Goal: Download file/media

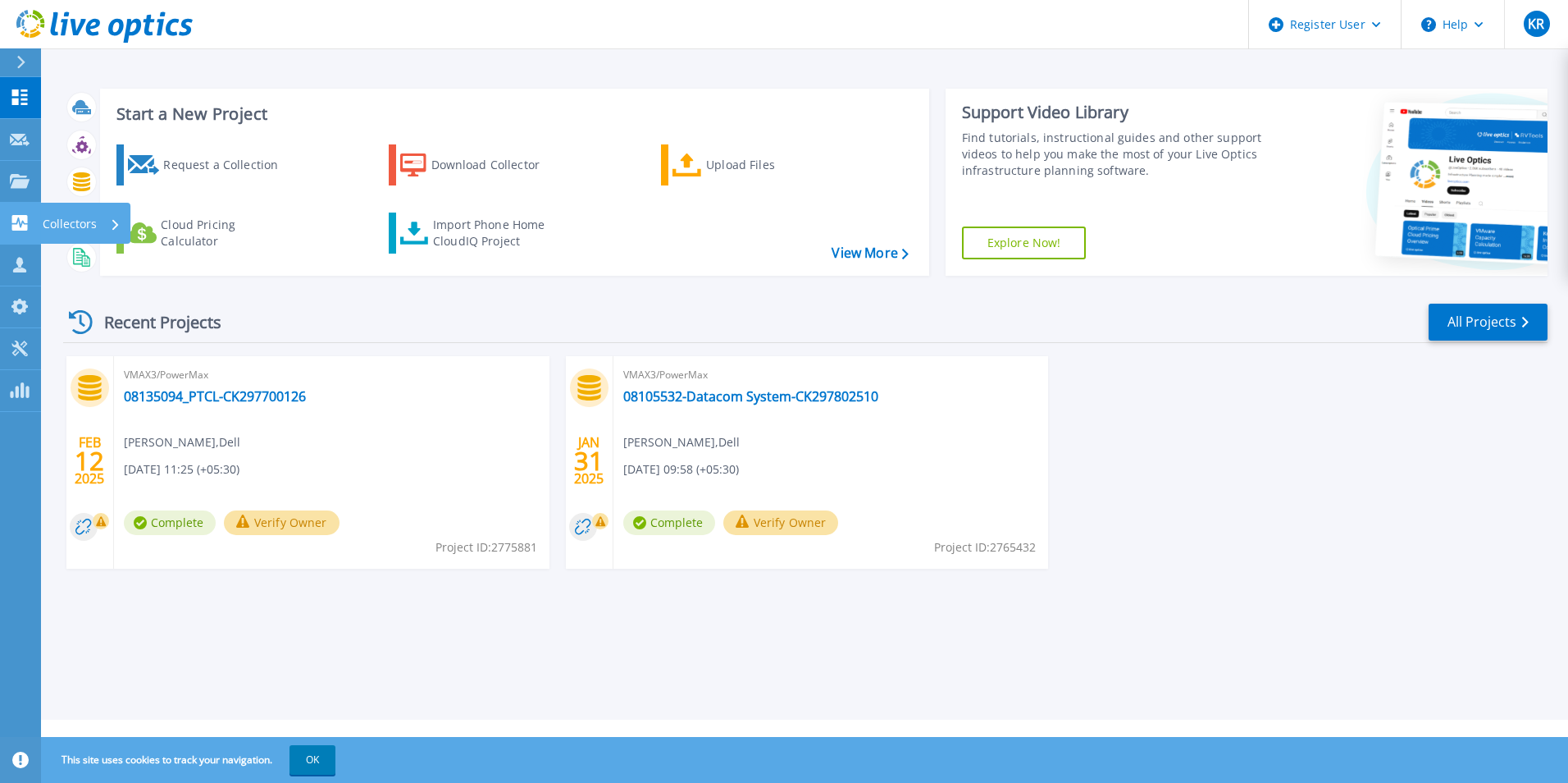
click at [8, 224] on link "Collectors Collectors" at bounding box center [20, 224] width 41 height 42
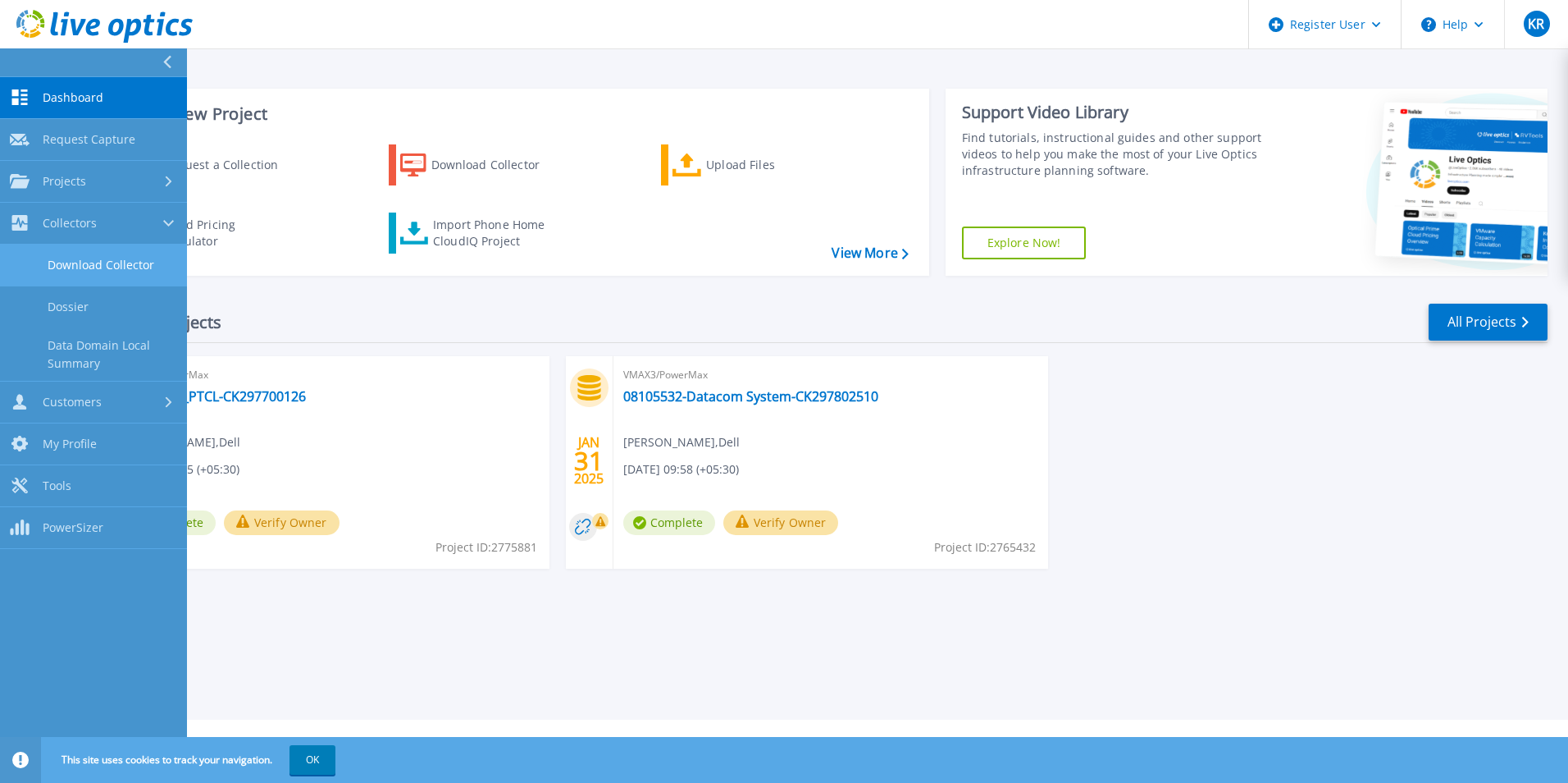
click at [150, 275] on link "Download Collector" at bounding box center [93, 266] width 187 height 42
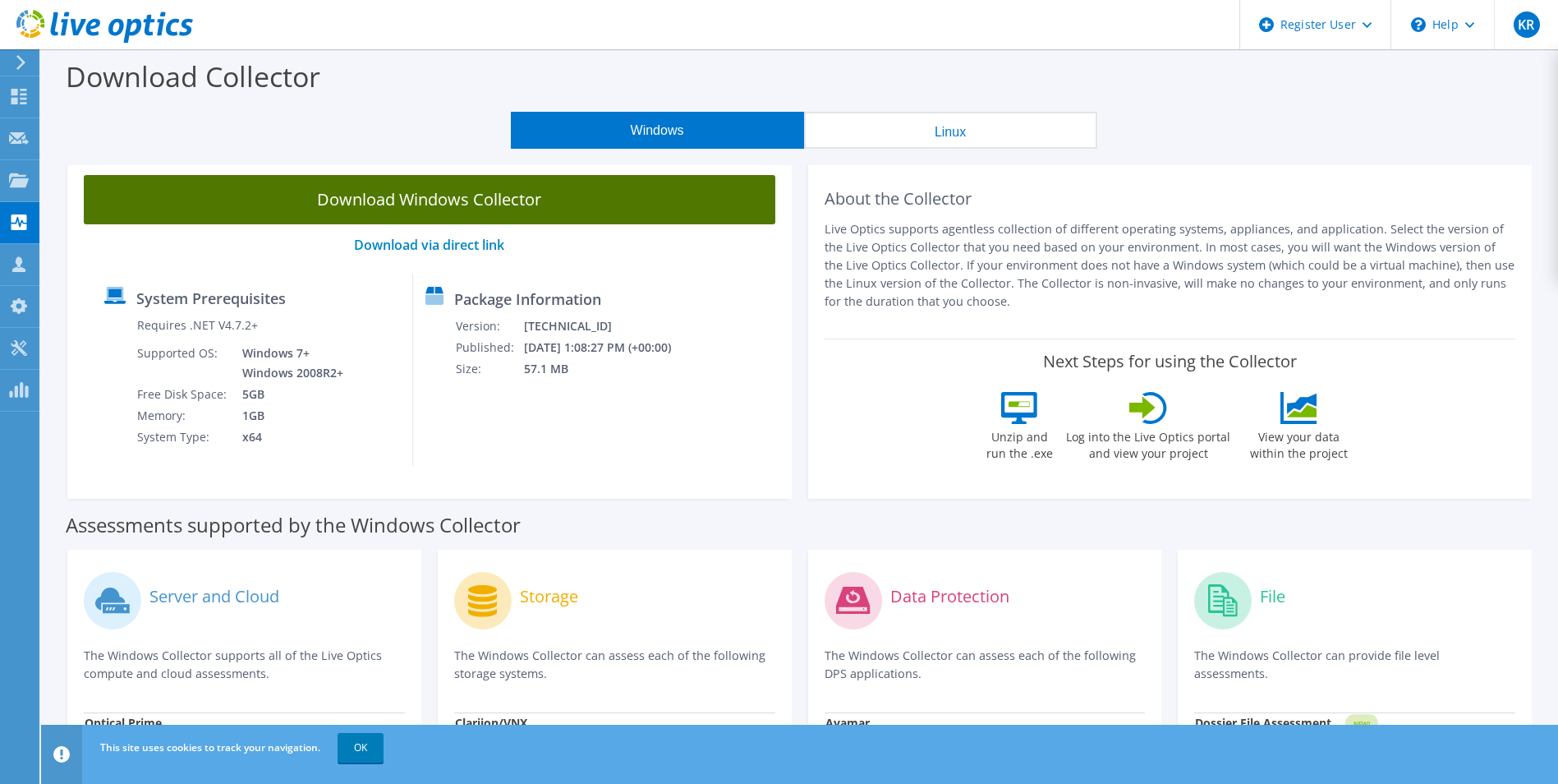
click at [472, 205] on link "Download Windows Collector" at bounding box center [429, 200] width 691 height 50
click at [538, 203] on link "Download Windows Collector" at bounding box center [429, 200] width 691 height 50
click at [526, 199] on link "Download Windows Collector" at bounding box center [429, 200] width 691 height 50
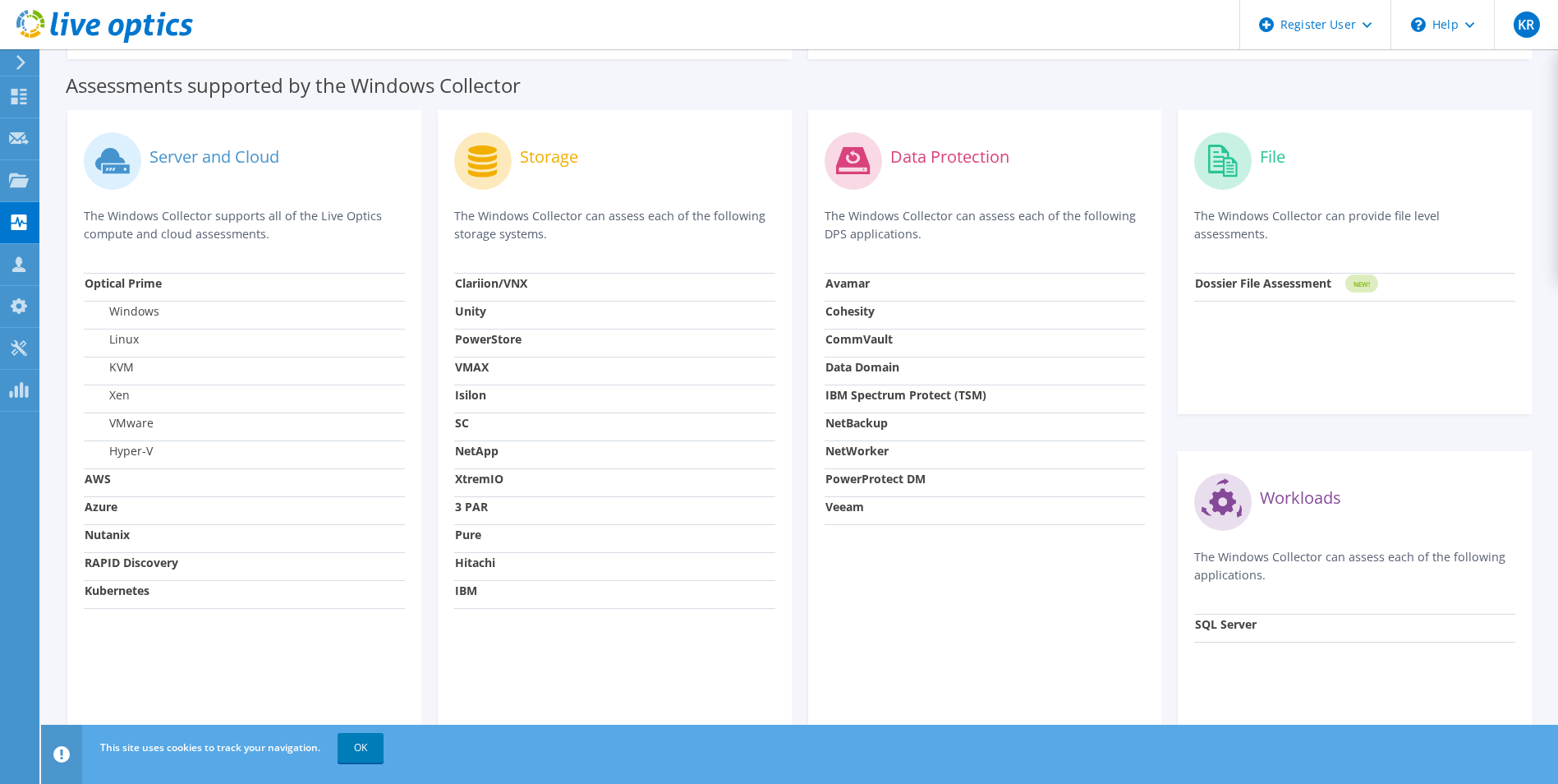
scroll to position [411, 0]
